Goal: Transaction & Acquisition: Purchase product/service

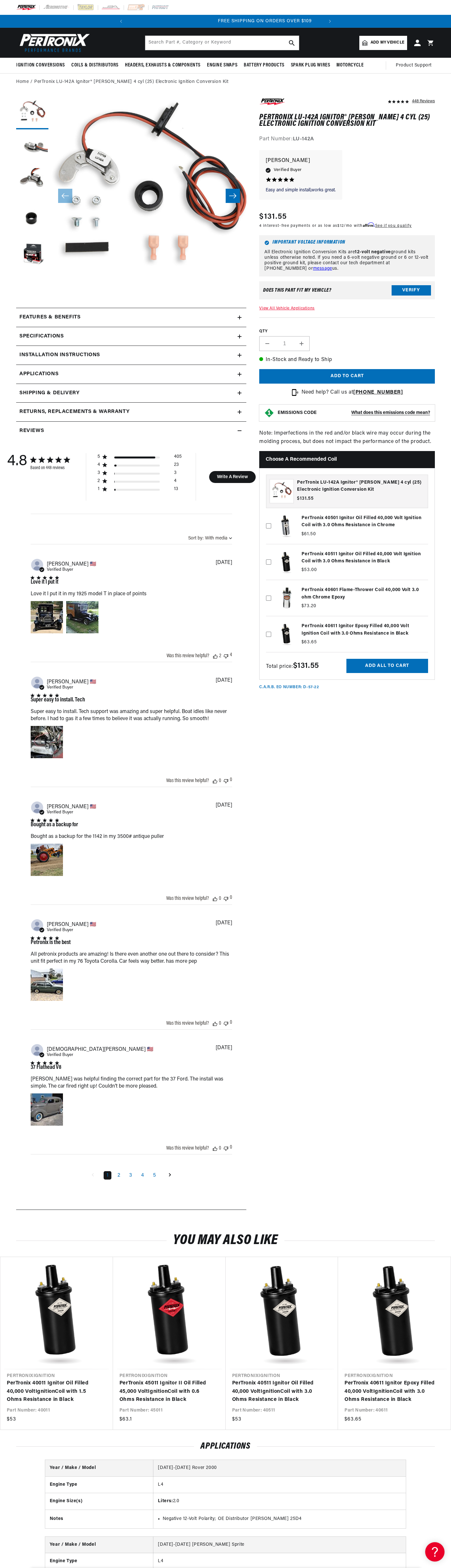
scroll to position [0, 196]
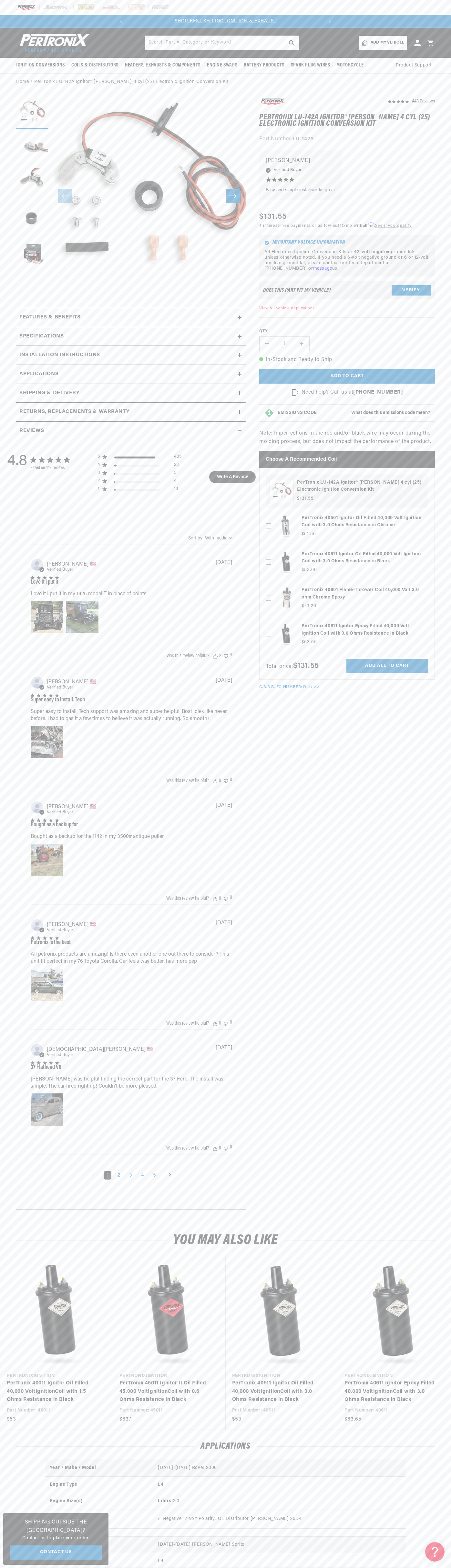
click at [412, 25] on slideshow-component "SHOP BEST SELLING IGNITION & EXHAUST FREE SHIPPING ON ORDERS OVER $109" at bounding box center [225, 21] width 451 height 13
click at [422, 472] on div "PerTronix LU-142A Ignitor® [PERSON_NAME] 4 cyl (25) Electronic Ignition Convers…" at bounding box center [346, 563] width 175 height 190
click at [137, 1568] on html "Skip to content Your cart Your cart is empty Get the right parts the first time…" at bounding box center [225, 784] width 451 height 1568
click at [0, 671] on section "448 Reviews" at bounding box center [225, 656] width 451 height 1130
